Goal: Information Seeking & Learning: Learn about a topic

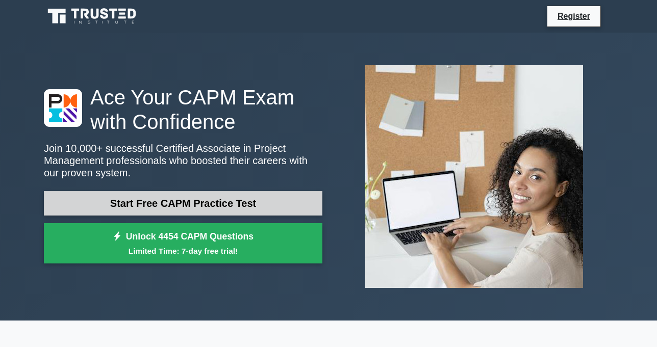
click at [247, 211] on link "Start Free CAPM Practice Test" at bounding box center [183, 203] width 278 height 24
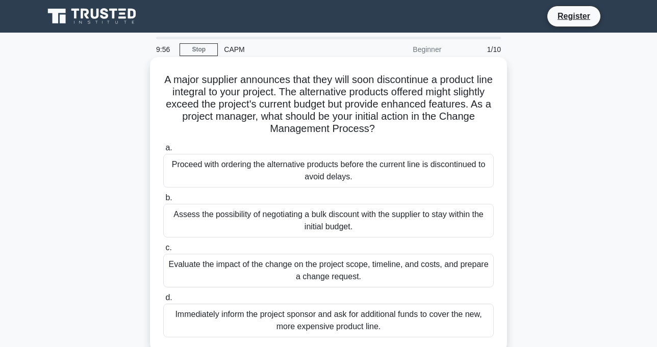
click at [247, 210] on div "Assess the possibility of negotiating a bulk discount with the supplier to stay…" at bounding box center [328, 221] width 330 height 34
click at [163, 201] on input "b. Assess the possibility of negotiating a bulk discount with the supplier to s…" at bounding box center [163, 198] width 0 height 7
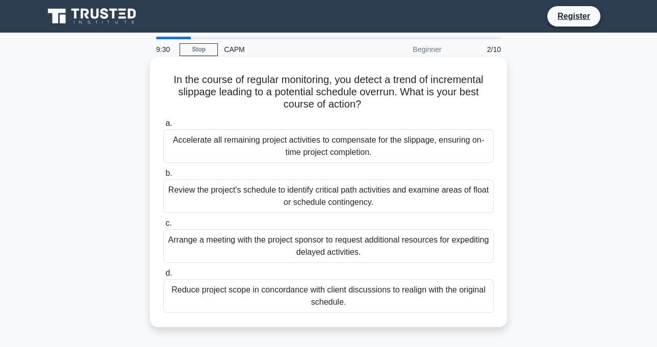
click at [279, 201] on div "Review the project's schedule to identify critical path activities and examine …" at bounding box center [328, 197] width 330 height 34
click at [163, 177] on input "b. Review the project's schedule to identify critical path activities and exami…" at bounding box center [163, 173] width 0 height 7
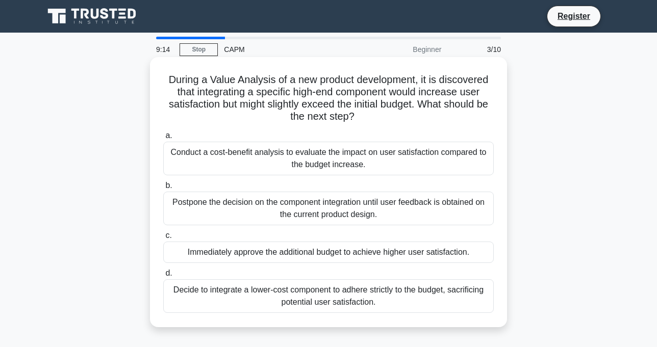
click at [261, 163] on div "Conduct a cost-benefit analysis to evaluate the impact on user satisfaction com…" at bounding box center [328, 159] width 330 height 34
click at [163, 139] on input "a. Conduct a cost-benefit analysis to evaluate the impact on user satisfaction …" at bounding box center [163, 136] width 0 height 7
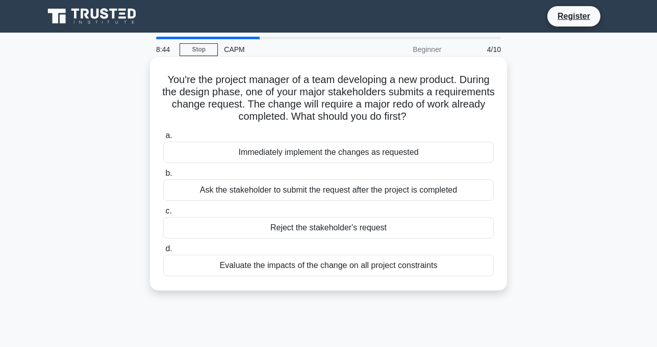
click at [303, 268] on div "Evaluate the impacts of the change on all project constraints" at bounding box center [328, 265] width 330 height 21
click at [163, 252] on input "d. Evaluate the impacts of the change on all project constraints" at bounding box center [163, 249] width 0 height 7
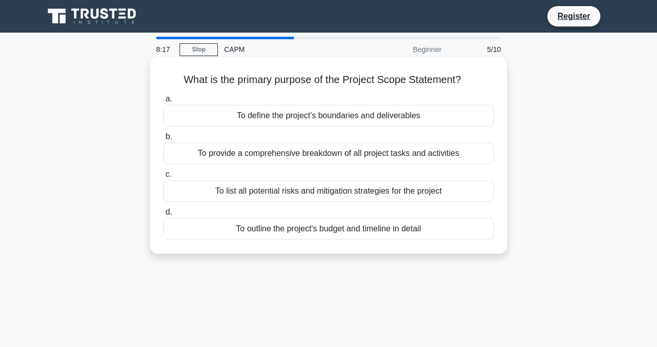
click at [369, 122] on div "To define the project's boundaries and deliverables" at bounding box center [328, 115] width 330 height 21
click at [163, 103] on input "a. To define the project's boundaries and deliverables" at bounding box center [163, 99] width 0 height 7
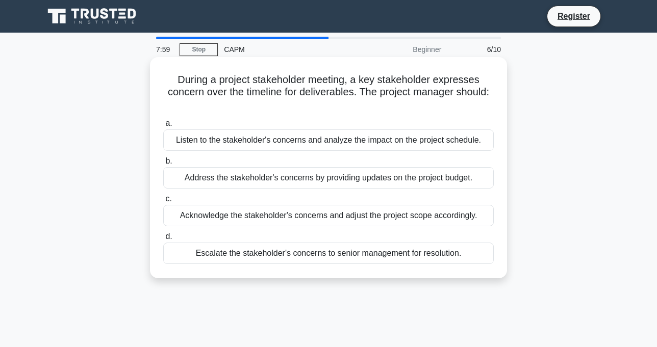
click at [353, 256] on div "Escalate the stakeholder's concerns to senior management for resolution." at bounding box center [328, 253] width 330 height 21
click at [163, 240] on input "d. Escalate the stakeholder's concerns to senior management for resolution." at bounding box center [163, 237] width 0 height 7
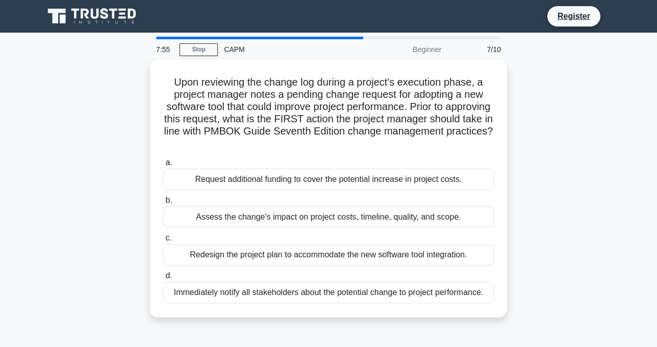
click at [353, 256] on div "Redesign the project plan to accommodate the new software tool integration." at bounding box center [328, 254] width 330 height 21
click at [163, 242] on input "c. Redesign the project plan to accommodate the new software tool integration." at bounding box center [163, 238] width 0 height 7
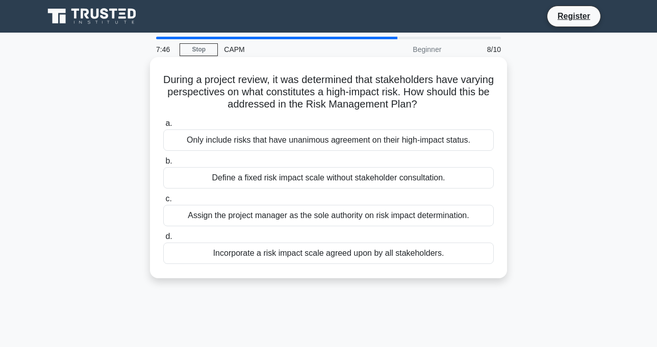
click at [392, 180] on div "Define a fixed risk impact scale without stakeholder consultation." at bounding box center [328, 177] width 330 height 21
click at [163, 165] on input "b. Define a fixed risk impact scale without stakeholder consultation." at bounding box center [163, 161] width 0 height 7
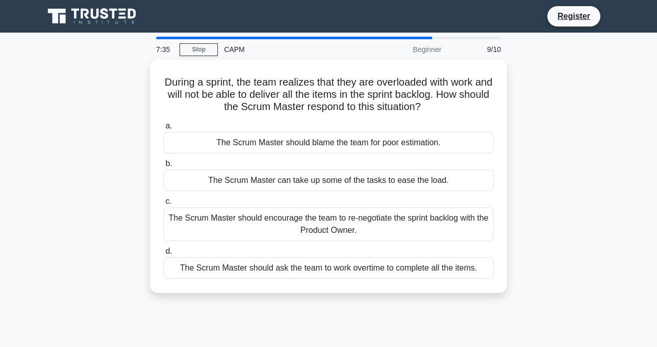
click at [392, 180] on div "The Scrum Master can take up some of the tasks to ease the load." at bounding box center [328, 180] width 330 height 21
click at [163, 167] on input "b. The Scrum Master can take up some of the tasks to ease the load." at bounding box center [163, 164] width 0 height 7
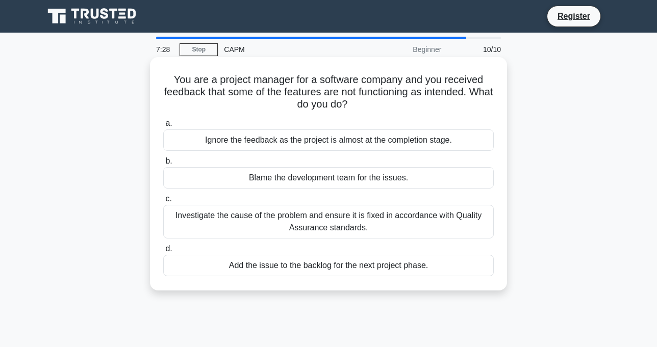
click at [387, 227] on div "Investigate the cause of the problem and ensure it is fixed in accordance with …" at bounding box center [328, 222] width 330 height 34
click at [163, 202] on input "c. Investigate the cause of the problem and ensure it is fixed in accordance wi…" at bounding box center [163, 199] width 0 height 7
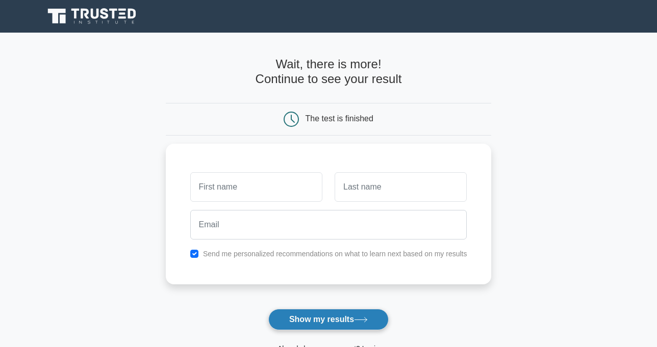
click at [338, 319] on button "Show my results" at bounding box center [328, 319] width 120 height 21
